Goal: Task Accomplishment & Management: Complete application form

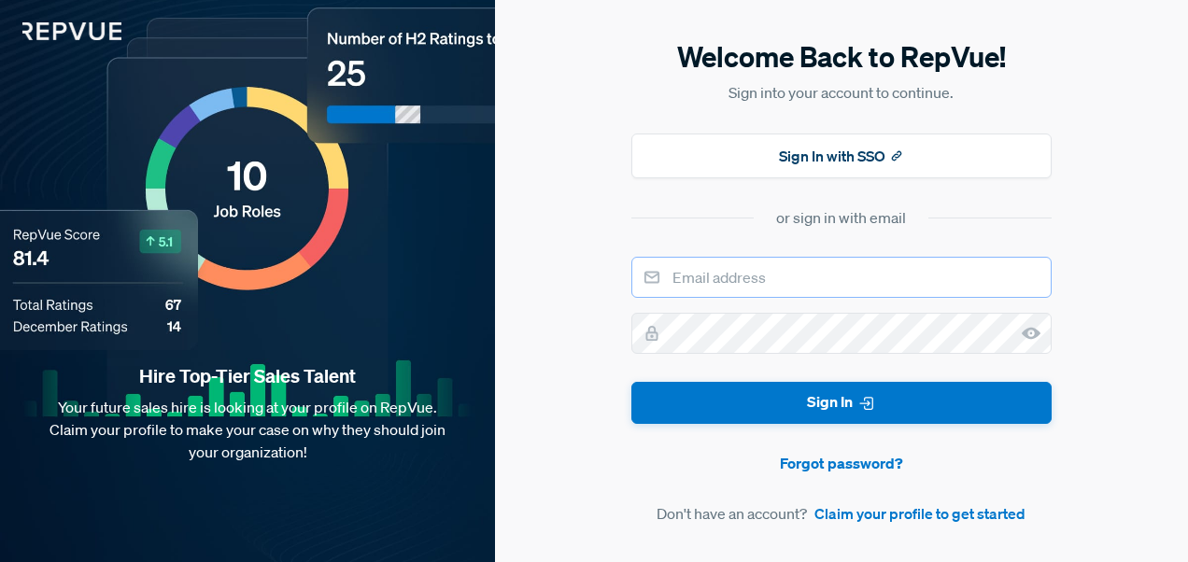
click at [845, 278] on input "email" at bounding box center [842, 277] width 420 height 41
click at [1143, 250] on div "Welcome Back to RepVue! Sign into your account to continue. Sign In with SSO or…" at bounding box center [841, 281] width 693 height 562
click at [867, 506] on link "Claim your profile to get started" at bounding box center [920, 514] width 211 height 22
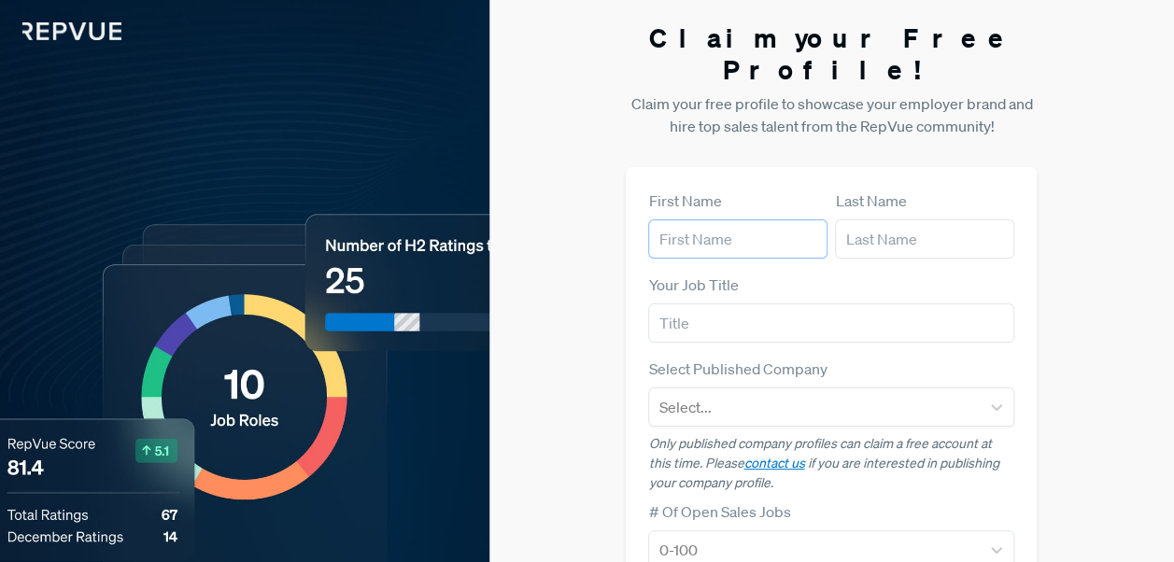
click at [742, 220] on input "text" at bounding box center [737, 239] width 179 height 39
type input "[PERSON_NAME]"
type input "Incoe"
type input "[PERSON_NAME][EMAIL_ADDRESS][PERSON_NAME][DOMAIN_NAME]"
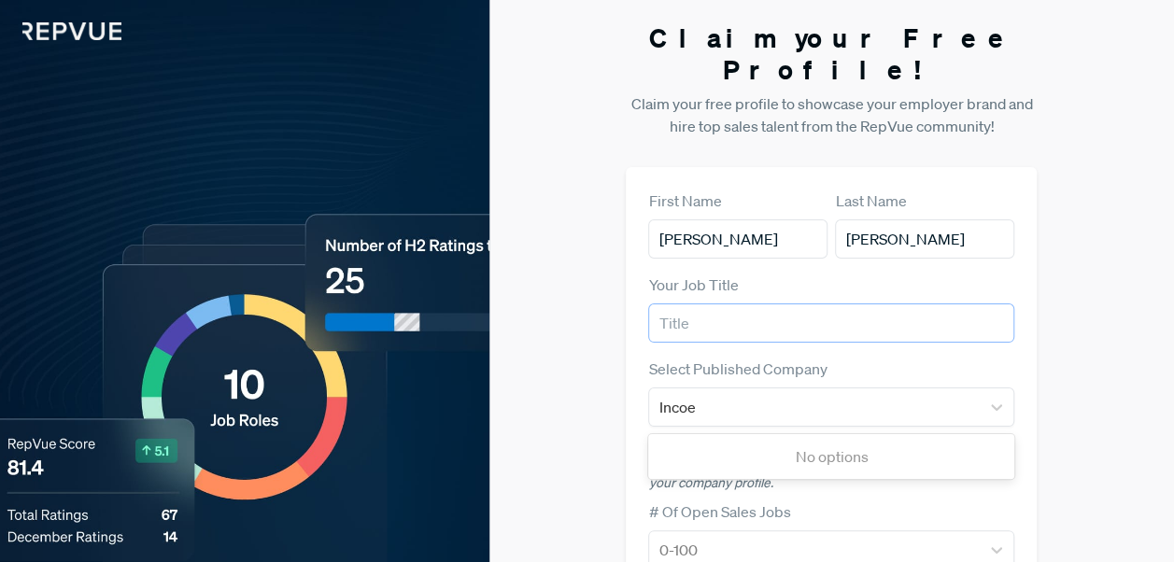
click at [681, 304] on input "text" at bounding box center [831, 323] width 366 height 39
type input "People Analytics and HRIS"
type input "incode"
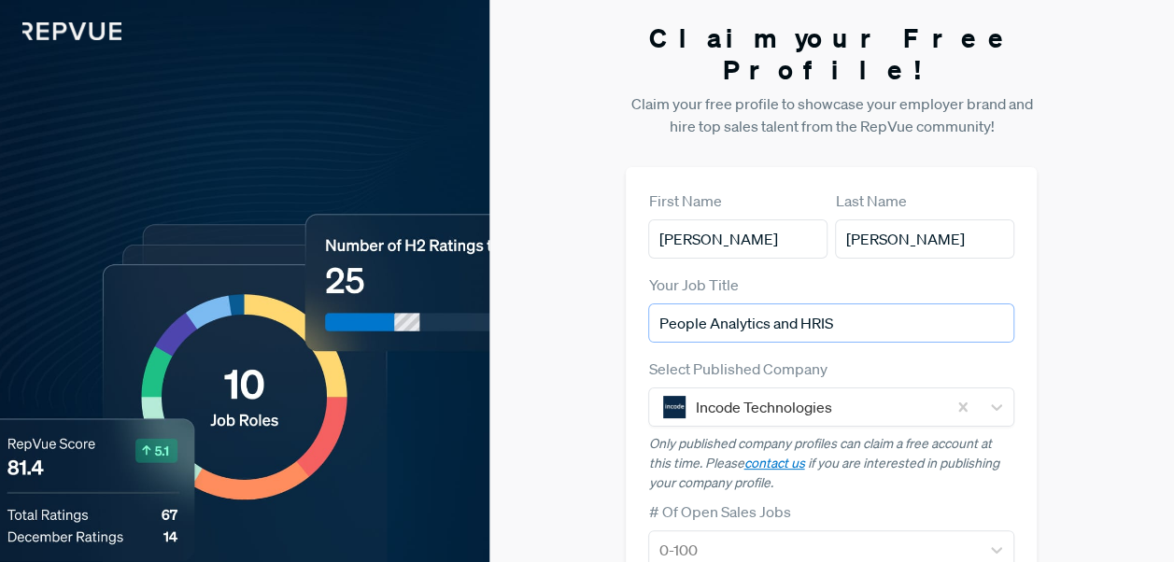
drag, startPoint x: 882, startPoint y: 278, endPoint x: 769, endPoint y: 275, distance: 113.1
click at [769, 304] on input "People Analytics and HRIS" at bounding box center [831, 323] width 366 height 39
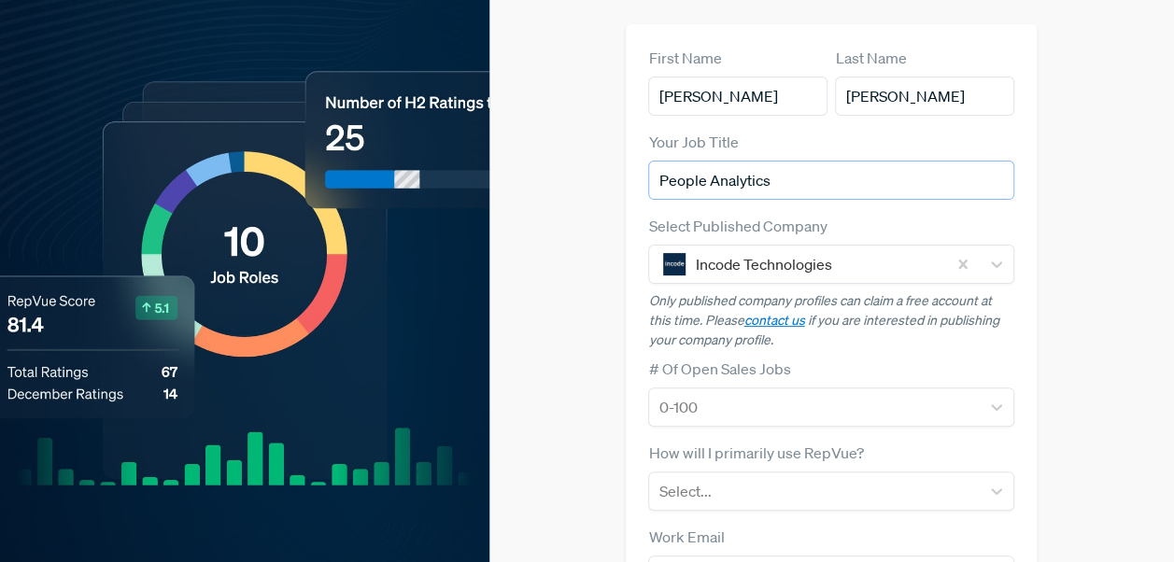
scroll to position [144, 0]
type input "People Analytics"
click at [617, 362] on div "Claim your Free Profile! Claim your free profile to showcase your employer bran…" at bounding box center [832, 347] width 685 height 982
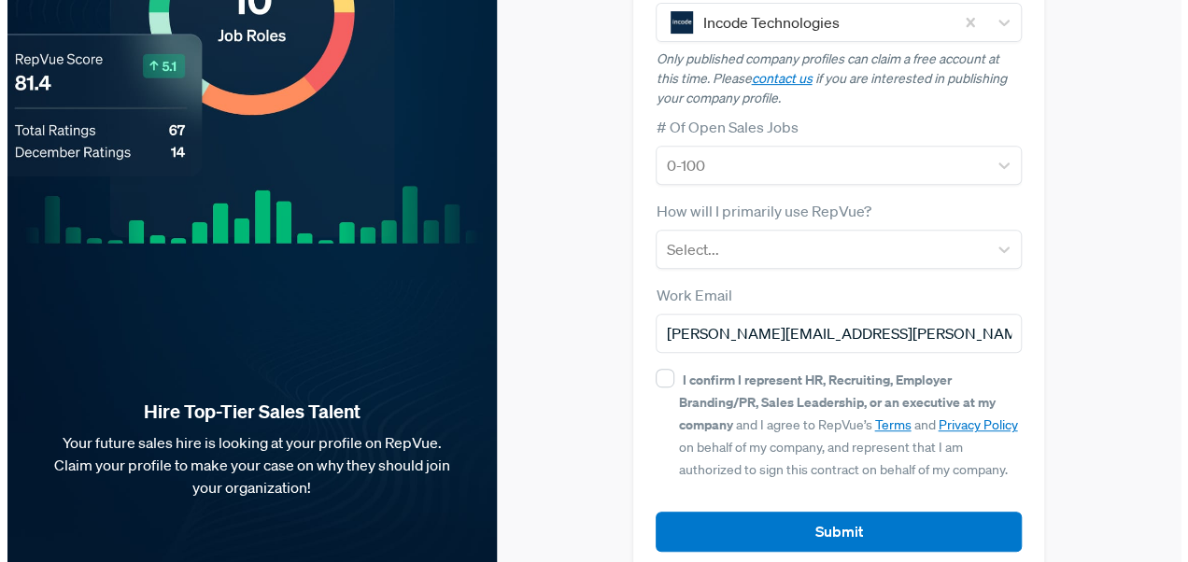
scroll to position [0, 0]
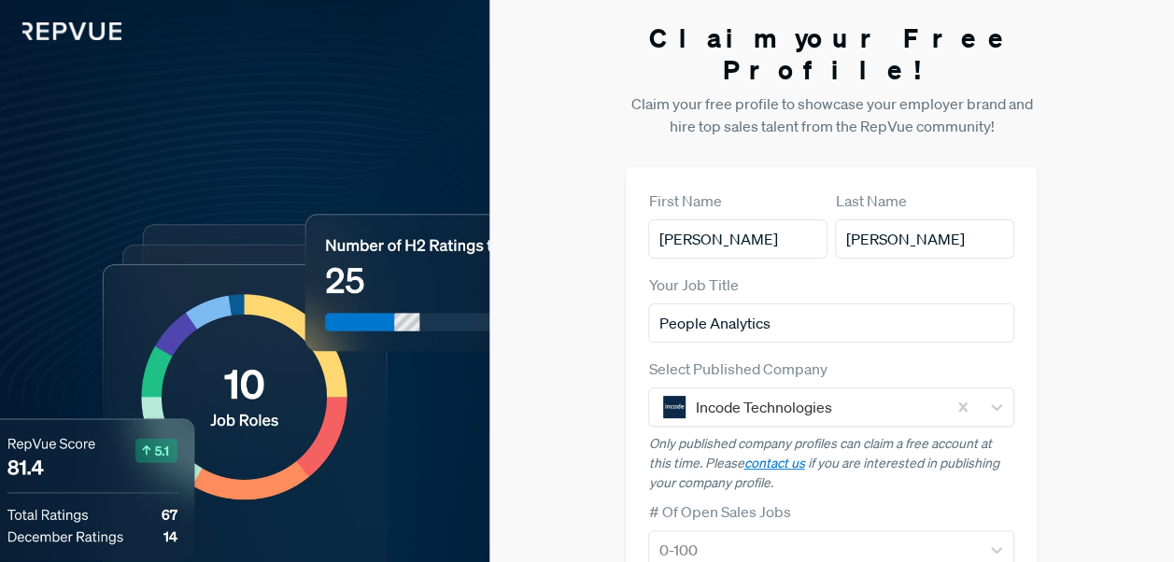
click at [63, 30] on img at bounding box center [60, 20] width 121 height 40
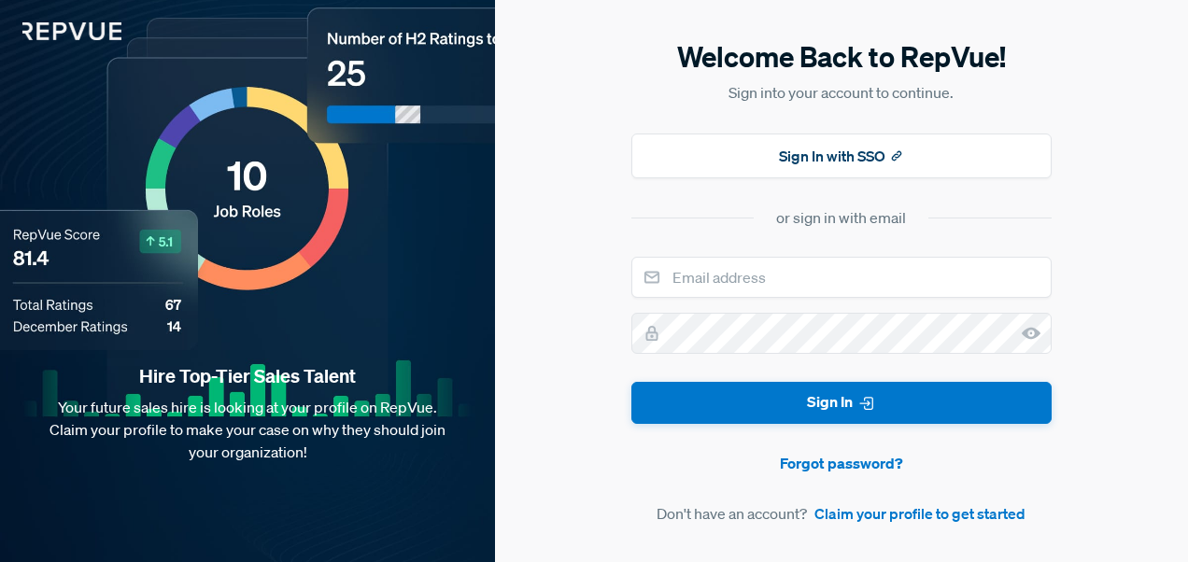
click at [91, 31] on img at bounding box center [60, 20] width 121 height 40
